Goal: Task Accomplishment & Management: Manage account settings

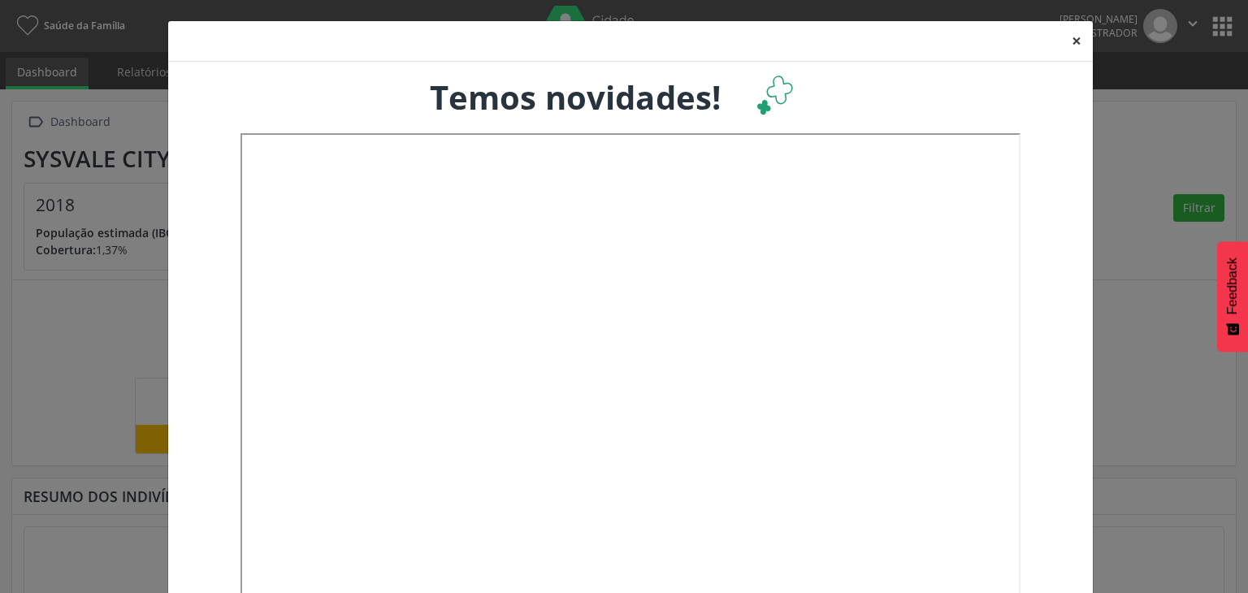
click at [1064, 37] on button "×" at bounding box center [1077, 41] width 33 height 40
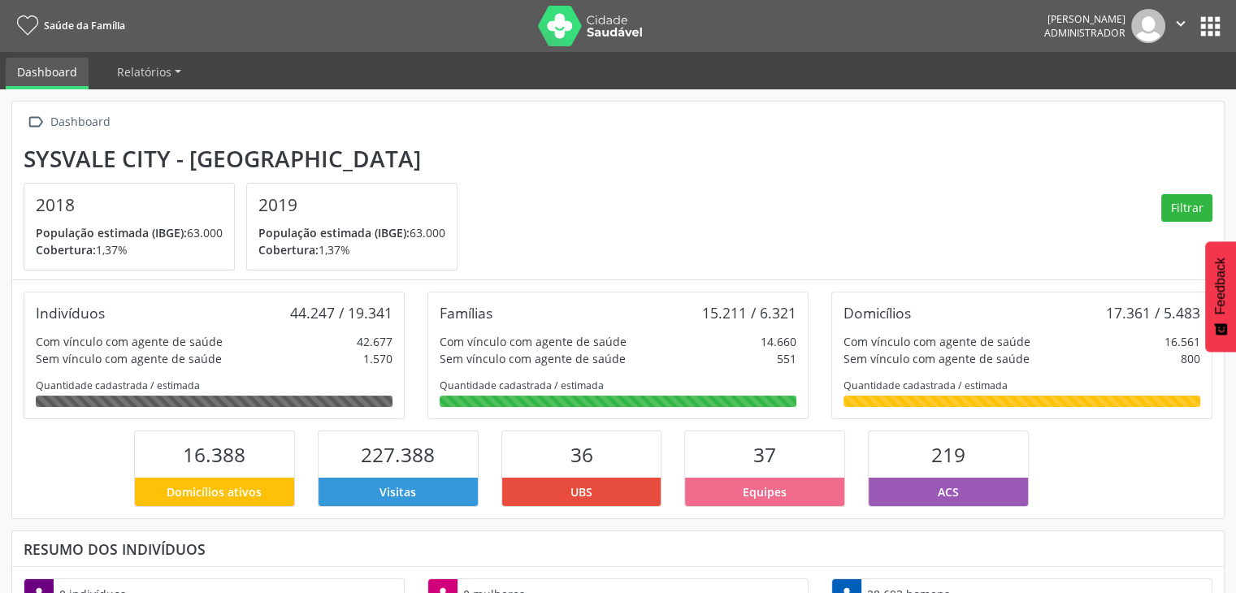
scroll to position [267, 404]
click at [1212, 24] on button "apps" at bounding box center [1210, 26] width 28 height 28
click at [1214, 20] on button "apps" at bounding box center [1210, 26] width 28 height 28
click at [1212, 22] on button "apps" at bounding box center [1210, 26] width 28 height 28
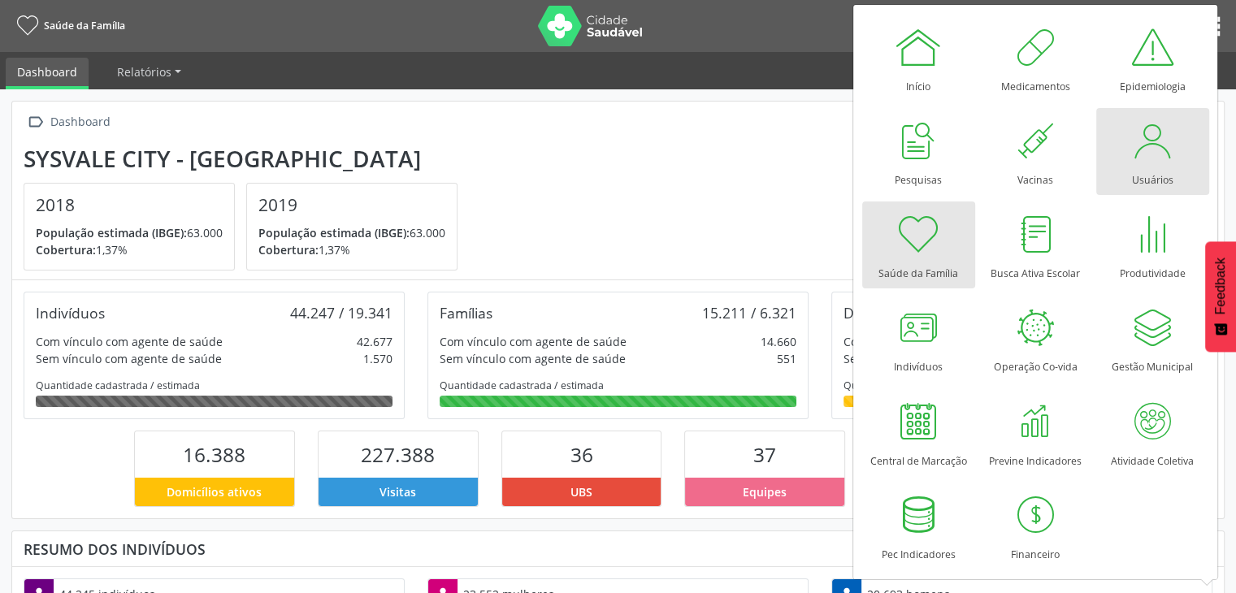
drag, startPoint x: 1169, startPoint y: 144, endPoint x: 1216, endPoint y: 156, distance: 48.7
click at [1169, 144] on div at bounding box center [1152, 140] width 49 height 49
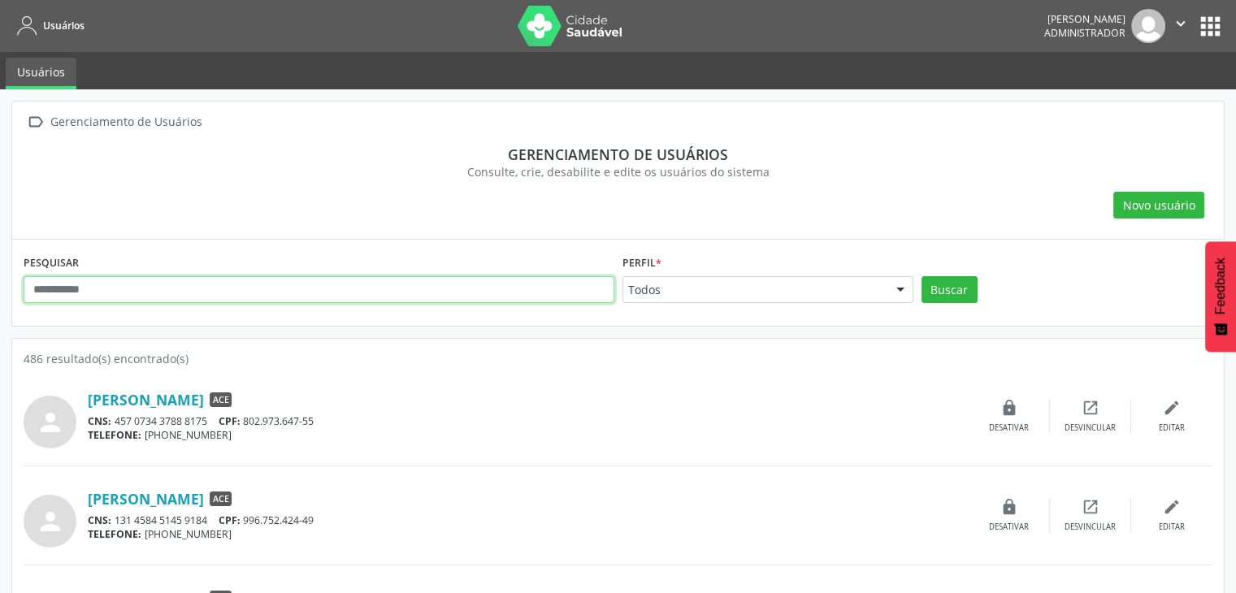
click at [345, 291] on input "text" at bounding box center [319, 290] width 591 height 28
type input "*****"
click at [922, 276] on button "Buscar" at bounding box center [950, 290] width 56 height 28
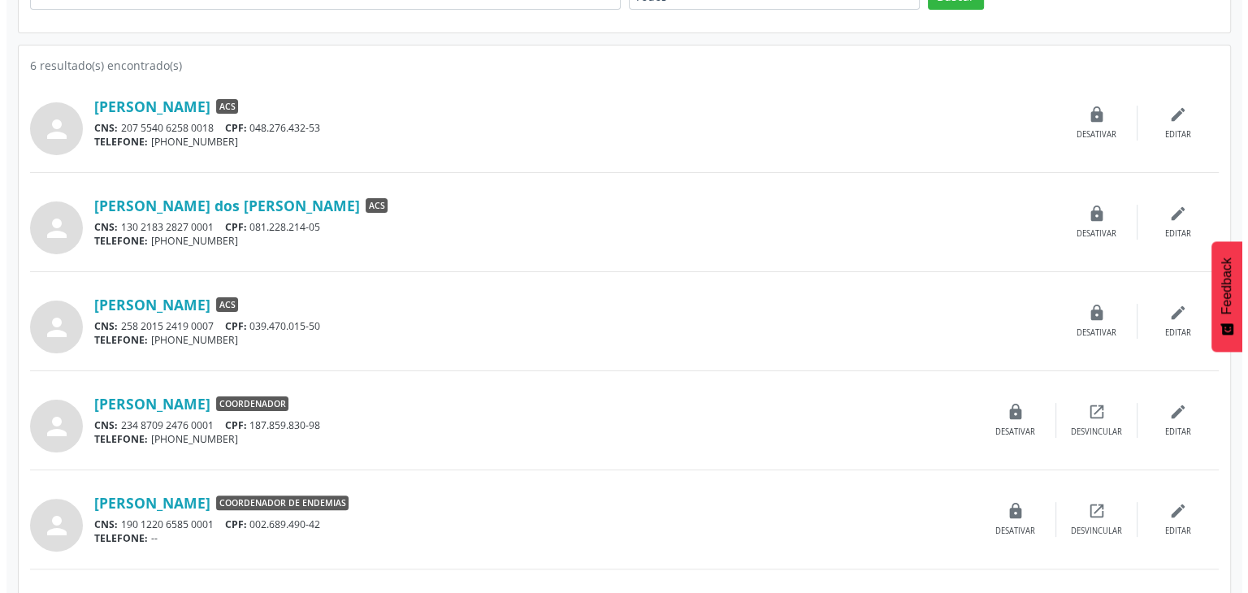
scroll to position [293, 0]
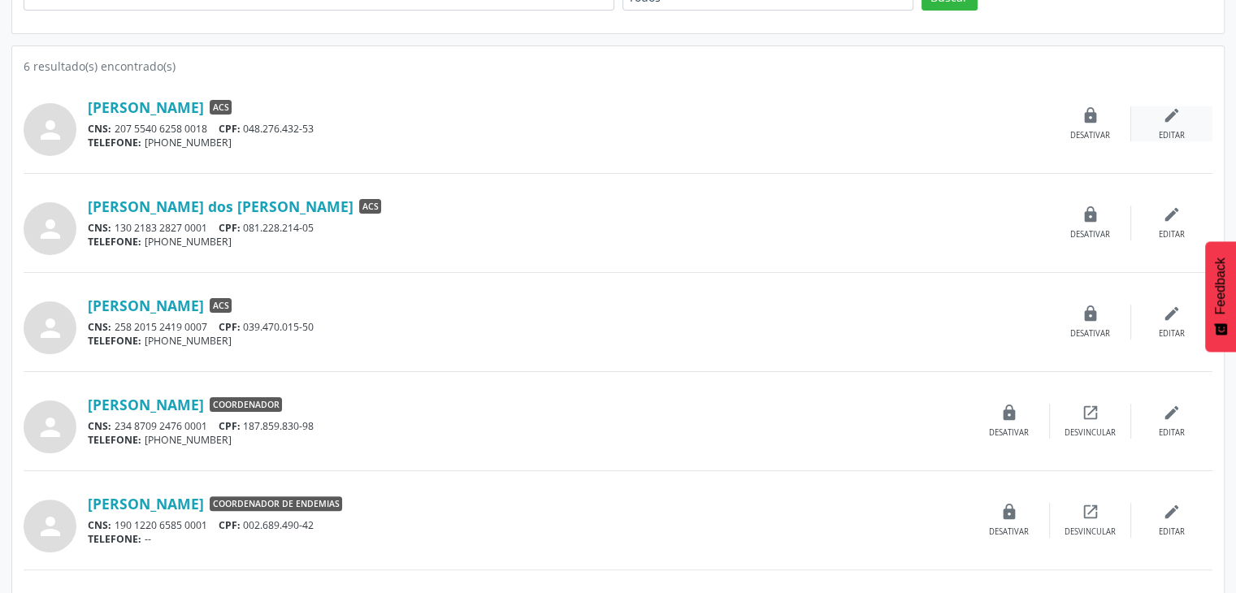
click at [1161, 124] on div "edit Editar" at bounding box center [1171, 123] width 81 height 35
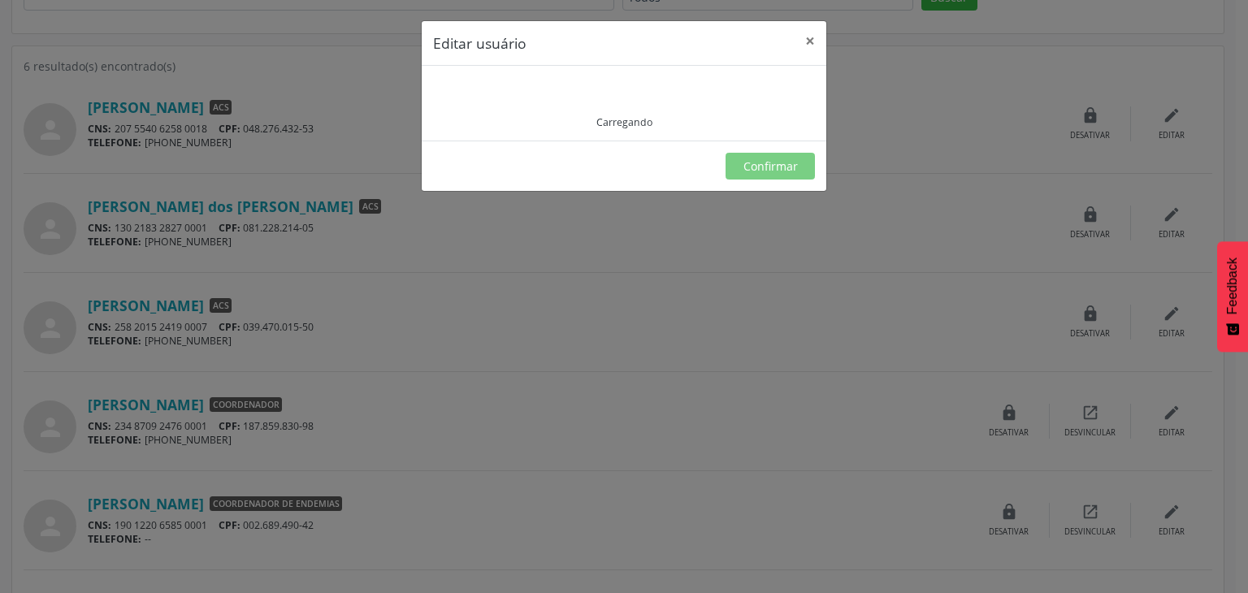
type input "**********"
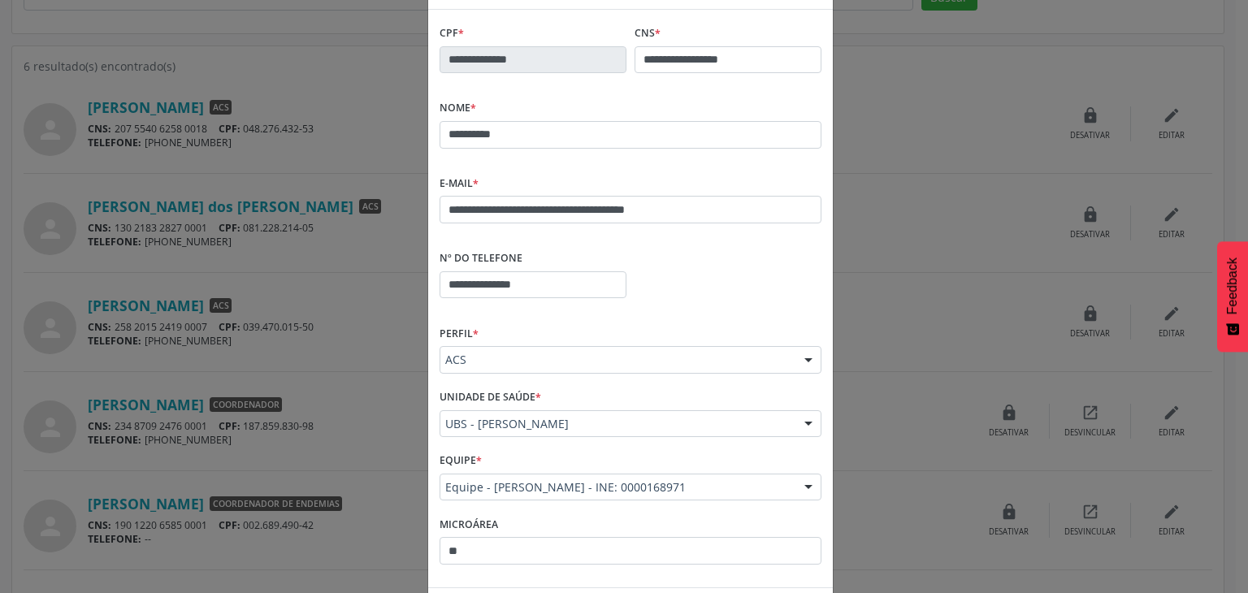
scroll to position [120, 0]
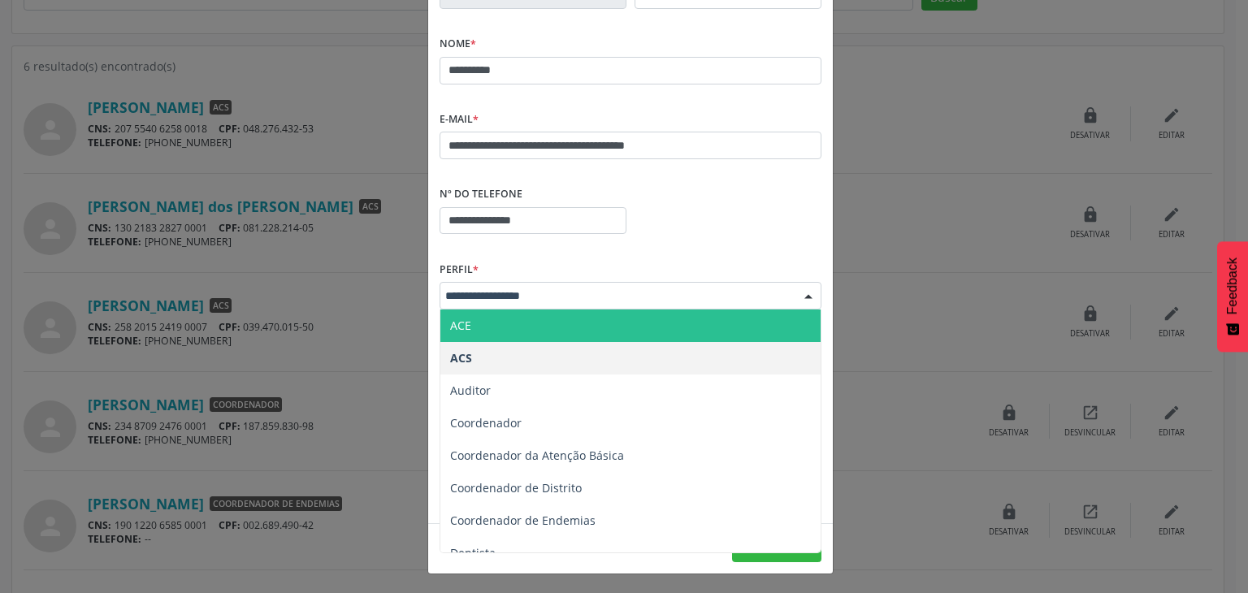
click at [505, 324] on span "ACE" at bounding box center [630, 326] width 380 height 33
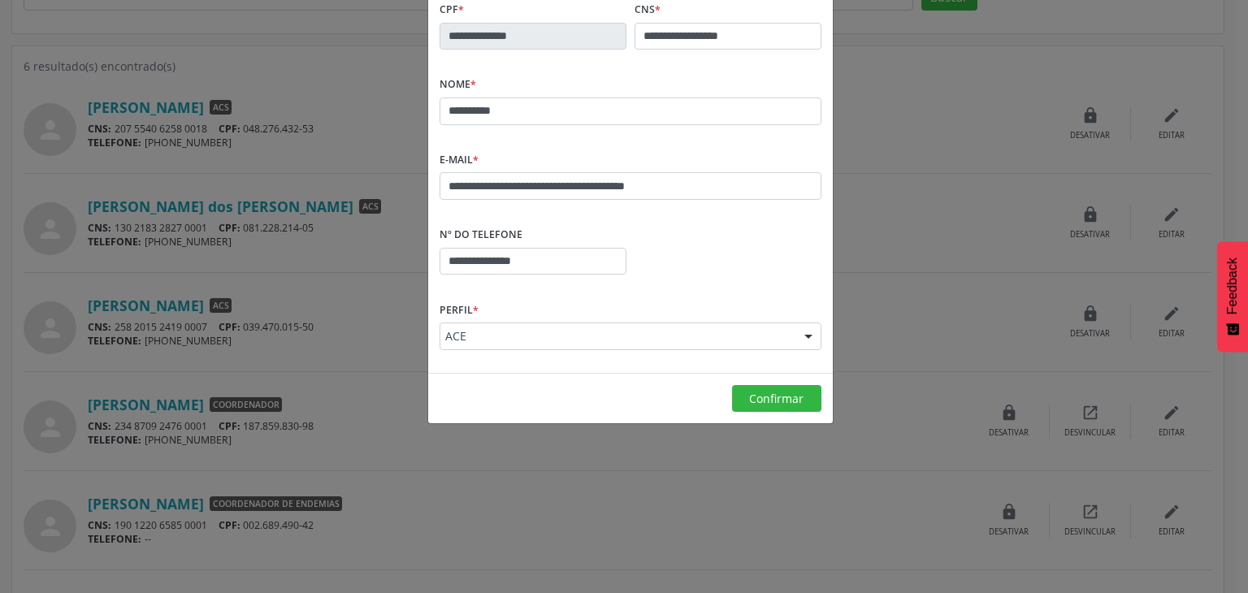
scroll to position [0, 0]
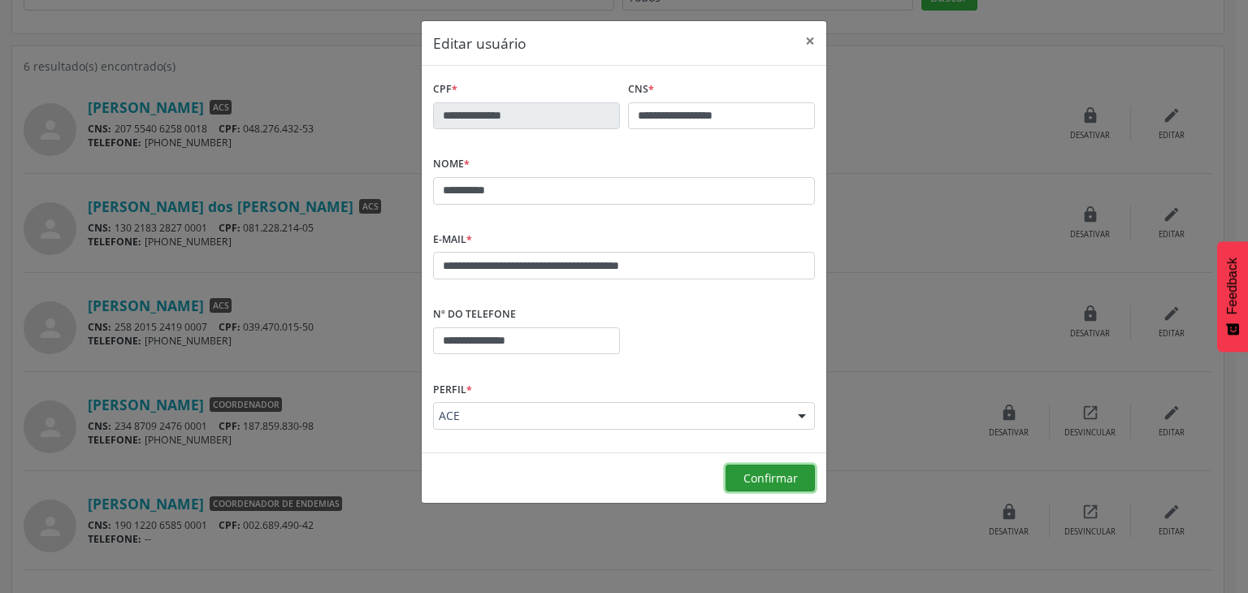
click at [753, 479] on span "Confirmar" at bounding box center [771, 478] width 54 height 15
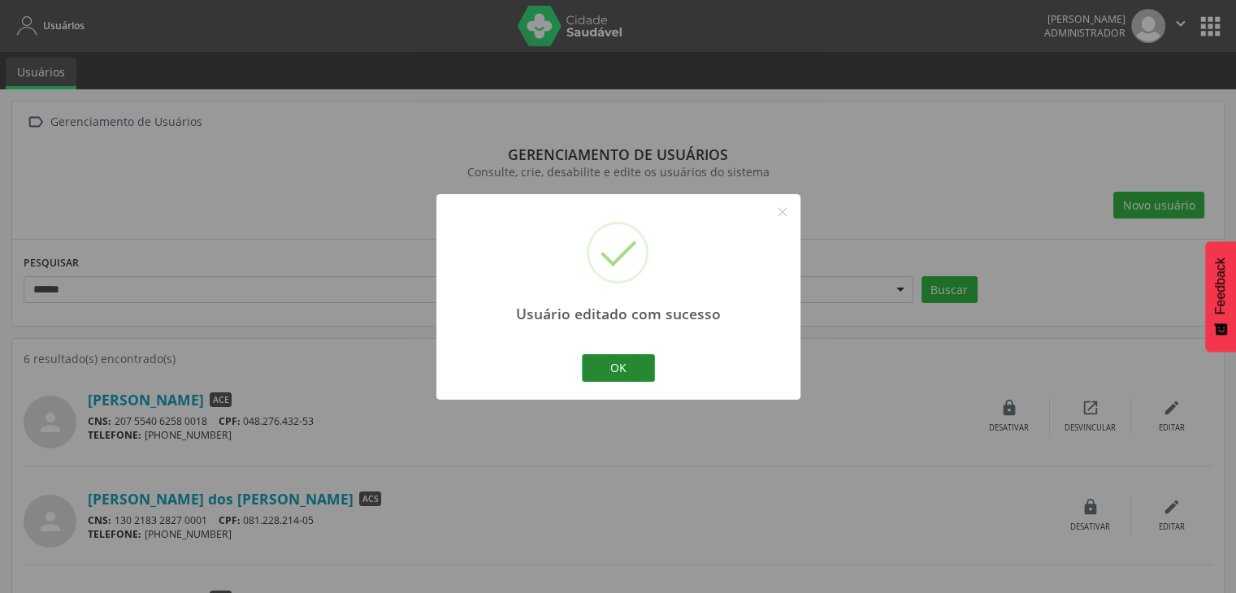
click at [615, 367] on button "OK" at bounding box center [618, 368] width 73 height 28
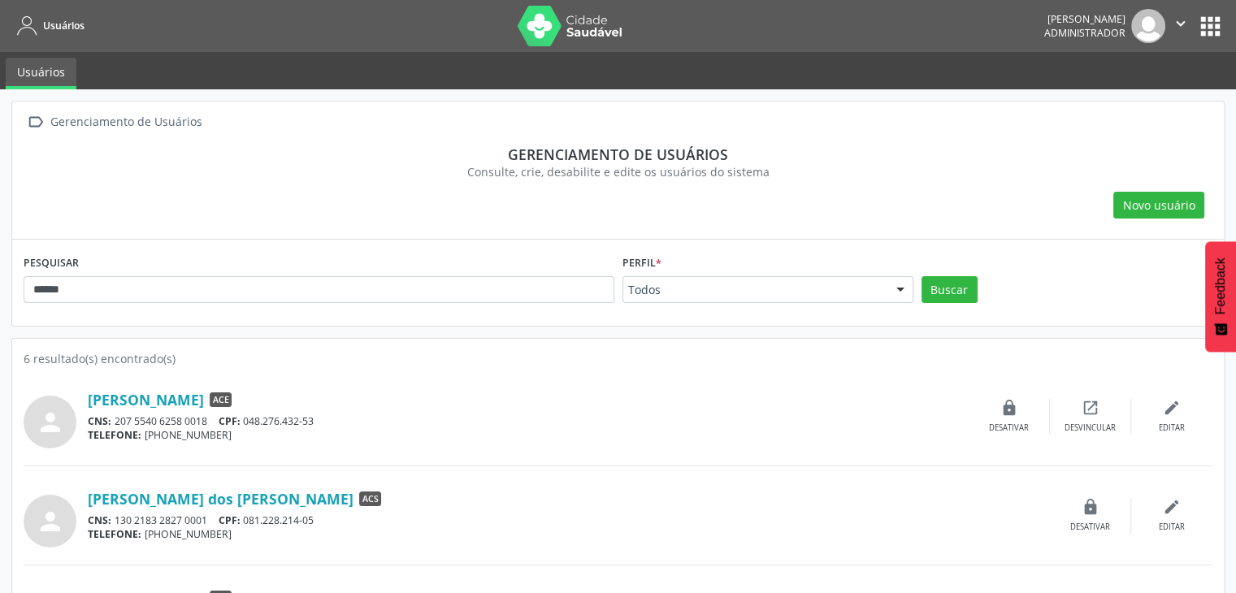
click at [577, 18] on img at bounding box center [571, 26] width 106 height 41
